Goal: Find specific page/section: Find specific page/section

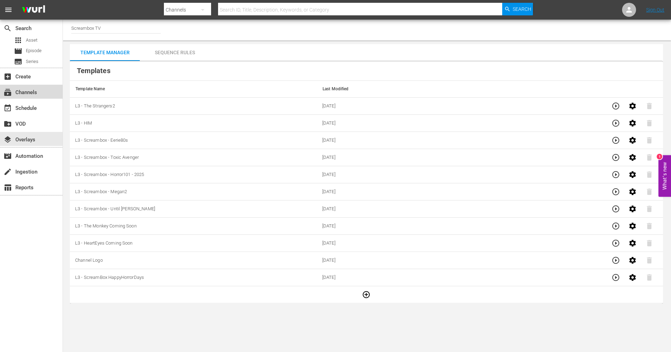
click at [36, 94] on div "subscriptions Channels" at bounding box center [19, 91] width 39 height 6
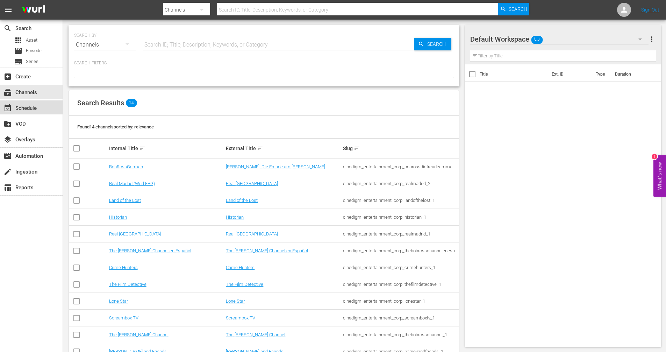
click at [32, 108] on div "event_available Schedule" at bounding box center [19, 107] width 39 height 6
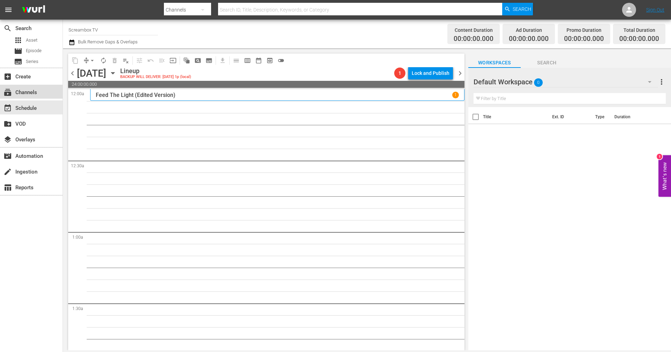
click at [30, 90] on div "subscriptions Channels" at bounding box center [19, 91] width 39 height 6
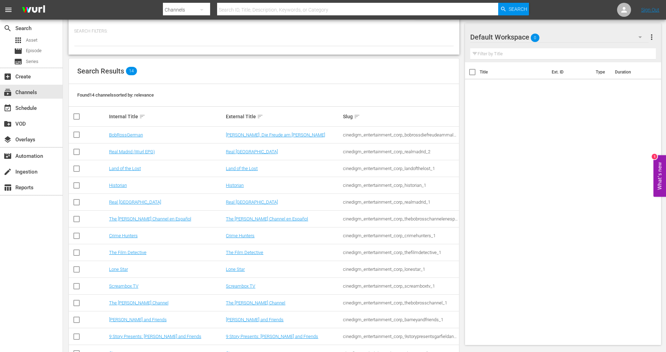
scroll to position [20, 0]
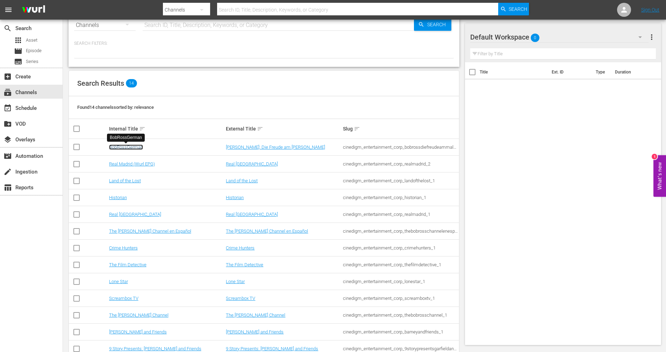
click at [129, 145] on link "BobRossGerman" at bounding box center [126, 146] width 34 height 5
